Goal: Information Seeking & Learning: Learn about a topic

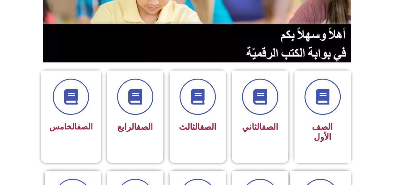
scroll to position [129, 0]
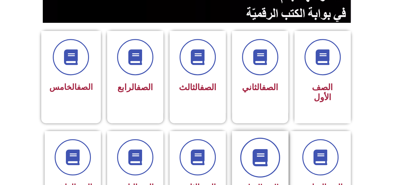
click at [258, 155] on icon at bounding box center [260, 157] width 17 height 17
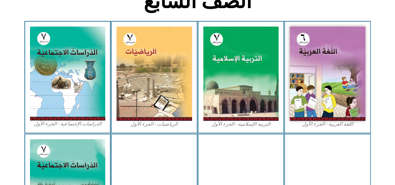
scroll to position [176, 0]
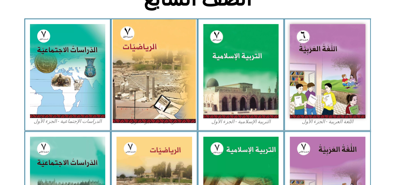
click at [163, 83] on img at bounding box center [154, 71] width 83 height 104
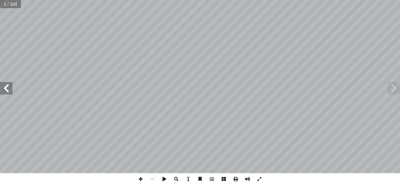
click at [11, 88] on span at bounding box center [6, 88] width 13 height 13
click at [6, 88] on span at bounding box center [6, 88] width 13 height 13
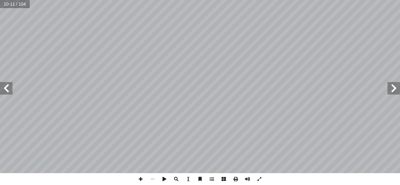
click at [7, 90] on span at bounding box center [6, 88] width 13 height 13
click at [143, 178] on span at bounding box center [141, 179] width 12 height 12
click at [141, 180] on span at bounding box center [141, 179] width 12 height 12
click at [400, 41] on html "الصفحة الرئيسية الصف الأول الصف الثاني الصف الثالث الصف الرابع الصف الخامس الصف…" at bounding box center [200, 20] width 400 height 41
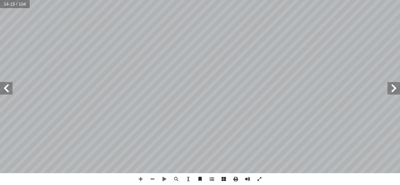
click at [386, 41] on html "الصفحة الرئيسية الصف الأول الصف الثاني الصف الثالث الصف الرابع الصف الخامس الصف…" at bounding box center [200, 20] width 400 height 41
click at [155, 183] on span at bounding box center [153, 179] width 12 height 12
click at [141, 182] on span at bounding box center [141, 179] width 12 height 12
